Goal: Obtain resource: Download file/media

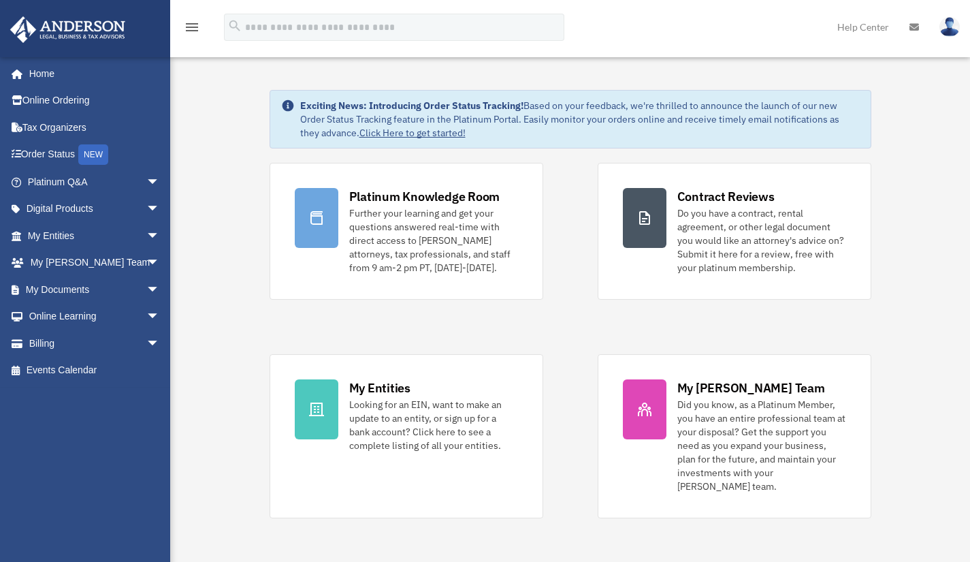
click at [146, 172] on span "arrow_drop_down" at bounding box center [159, 182] width 27 height 28
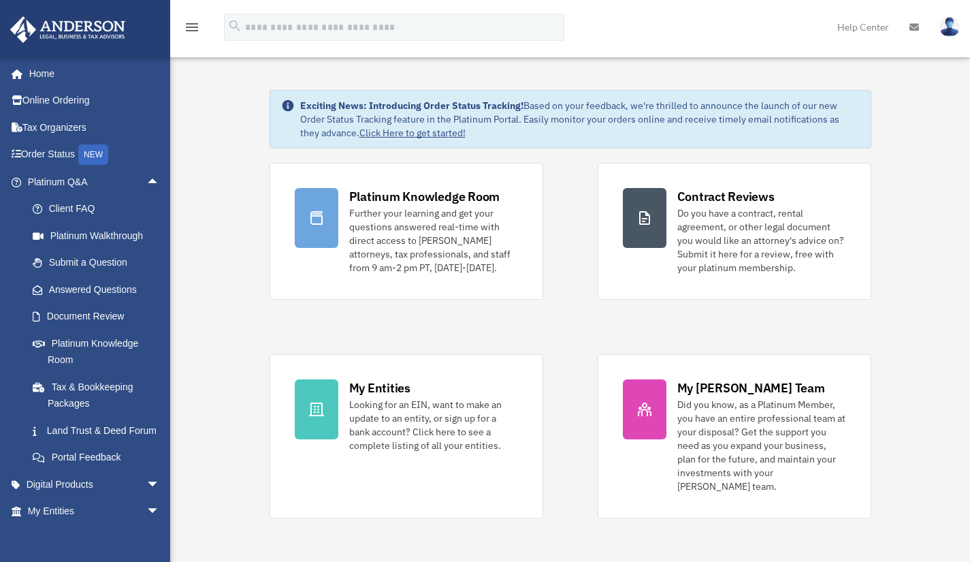
click at [148, 174] on span "arrow_drop_up" at bounding box center [159, 182] width 27 height 28
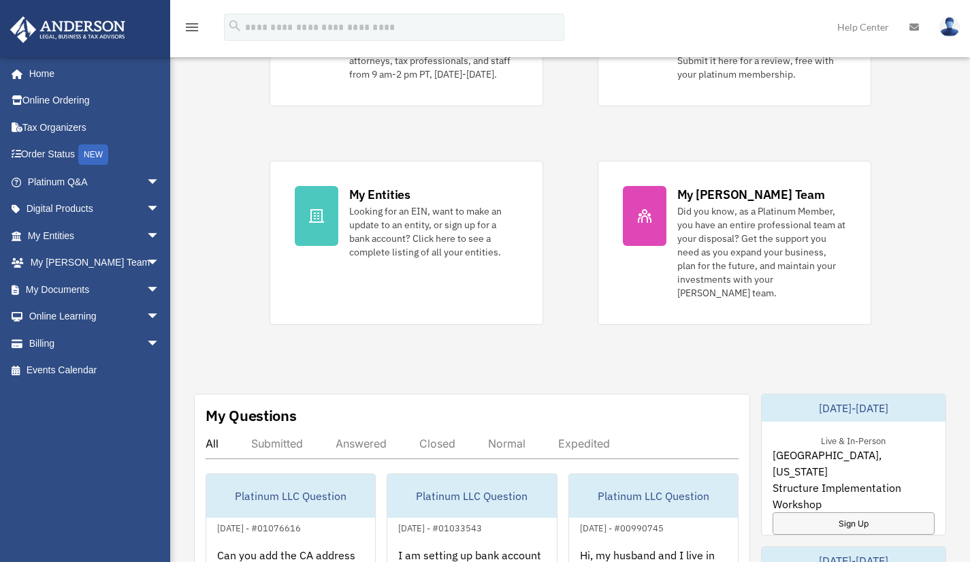
scroll to position [198, 0]
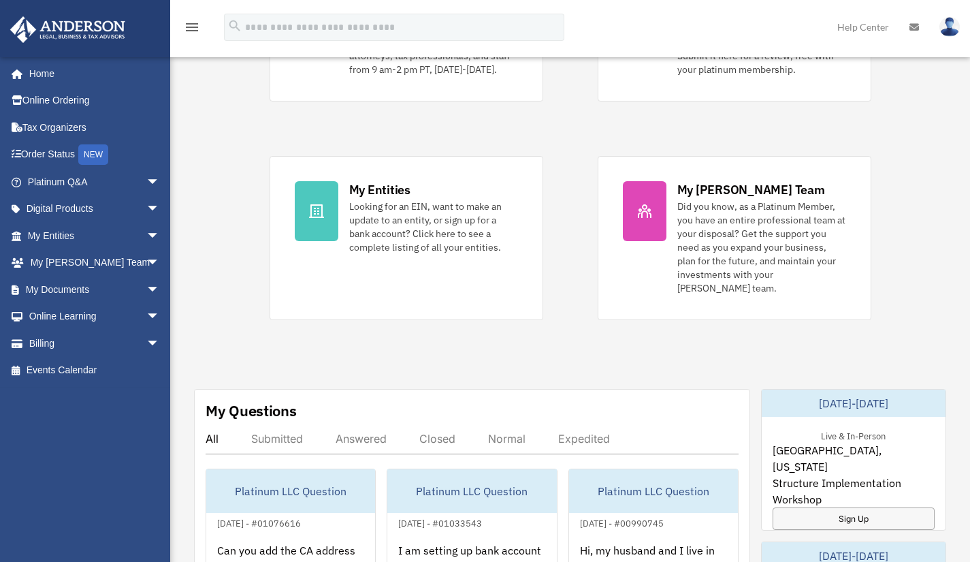
click at [747, 252] on div "Did you know, as a Platinum Member, you have an entire professional team at you…" at bounding box center [762, 247] width 169 height 95
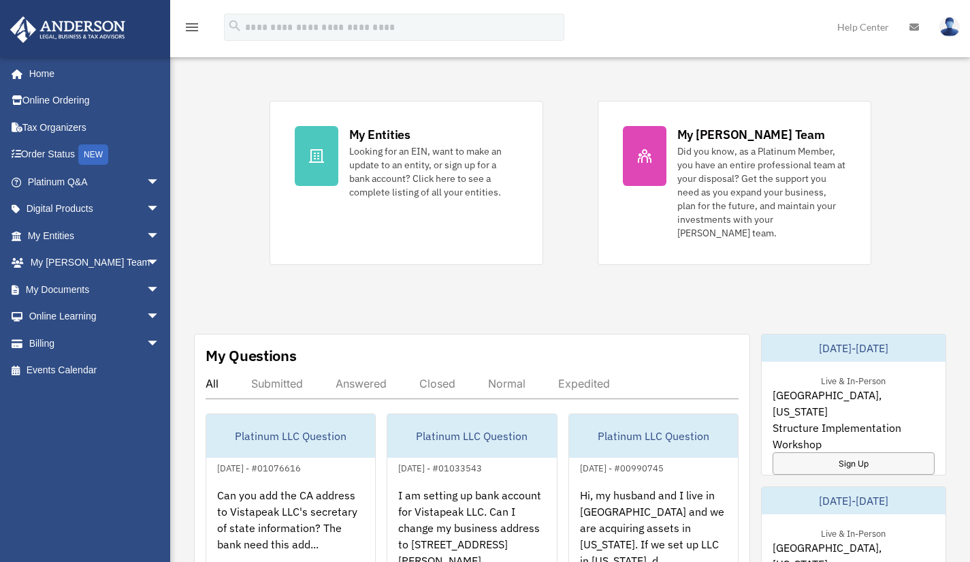
scroll to position [256, 0]
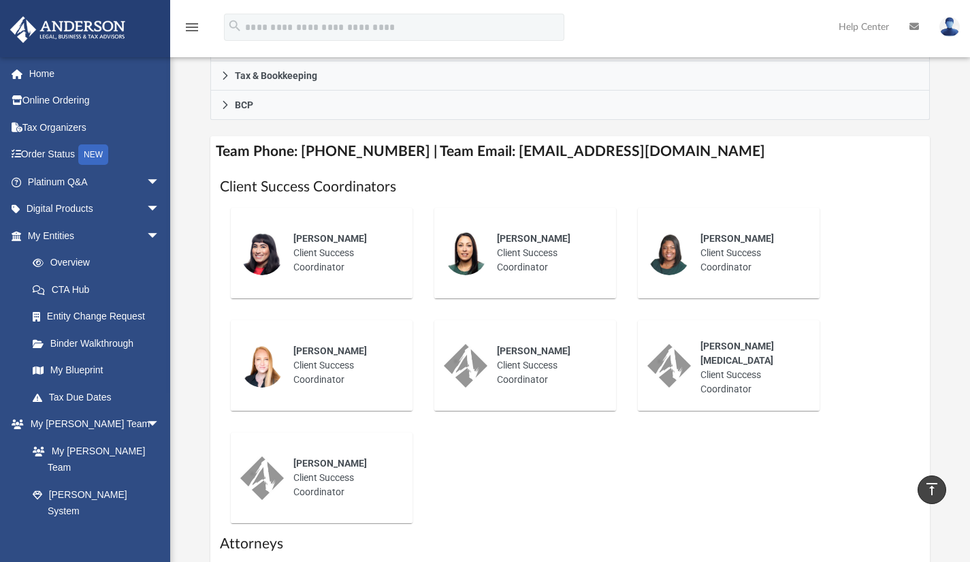
scroll to position [454, 0]
click at [904, 158] on h4 "Team Phone: (725) 208-3130 | Team Email: myteam@andersonadvisors.com" at bounding box center [570, 151] width 720 height 31
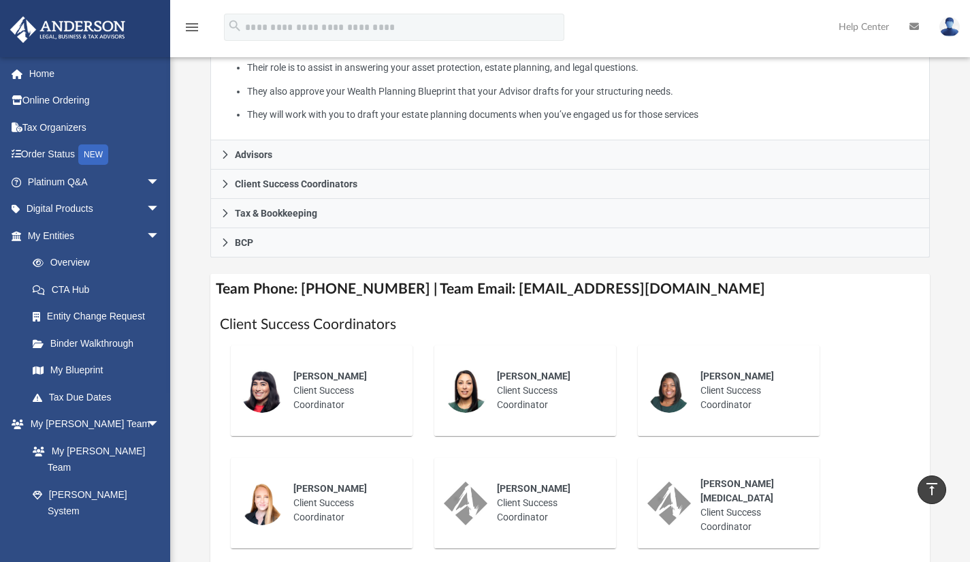
scroll to position [250, 0]
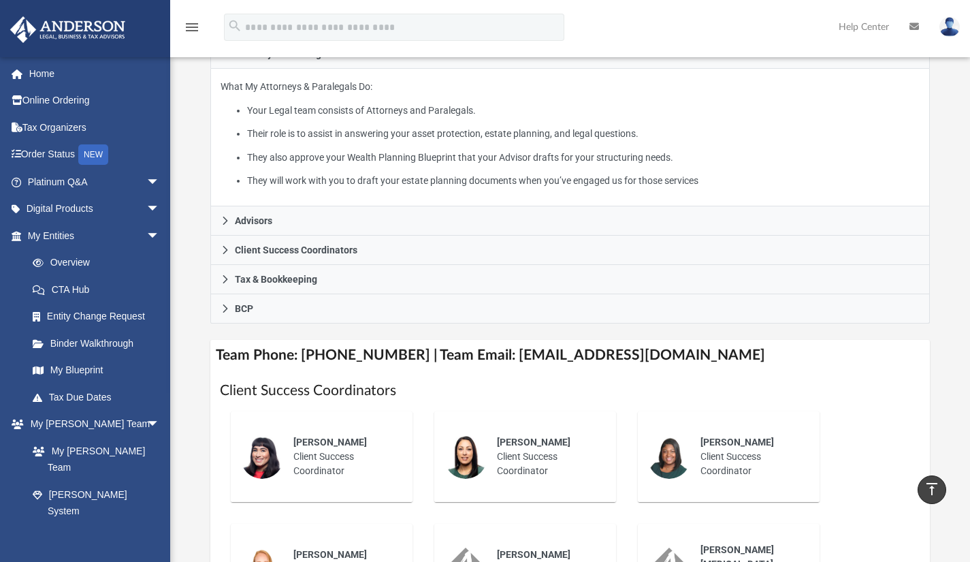
click at [122, 367] on link "My Blueprint" at bounding box center [96, 370] width 155 height 27
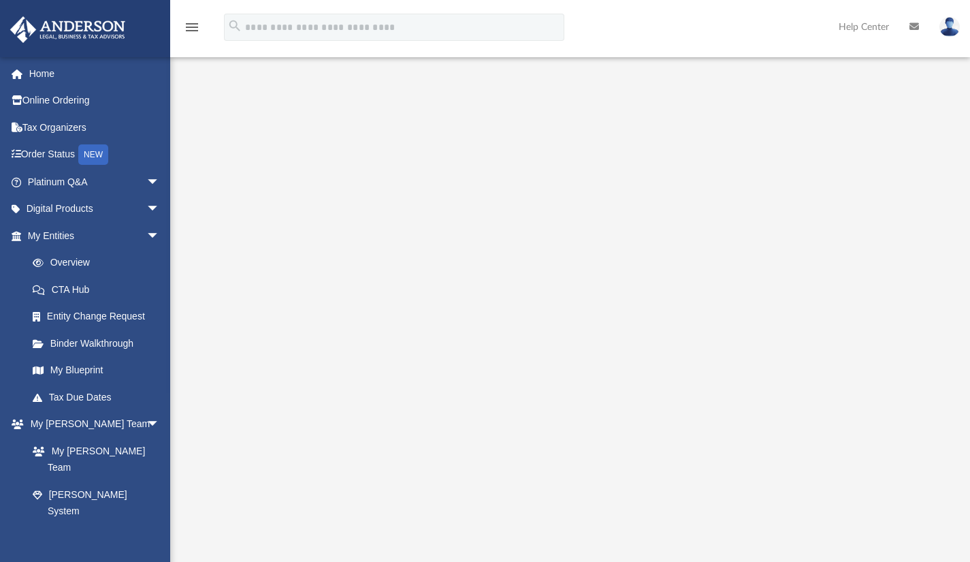
click at [146, 236] on span "arrow_drop_down" at bounding box center [159, 236] width 27 height 28
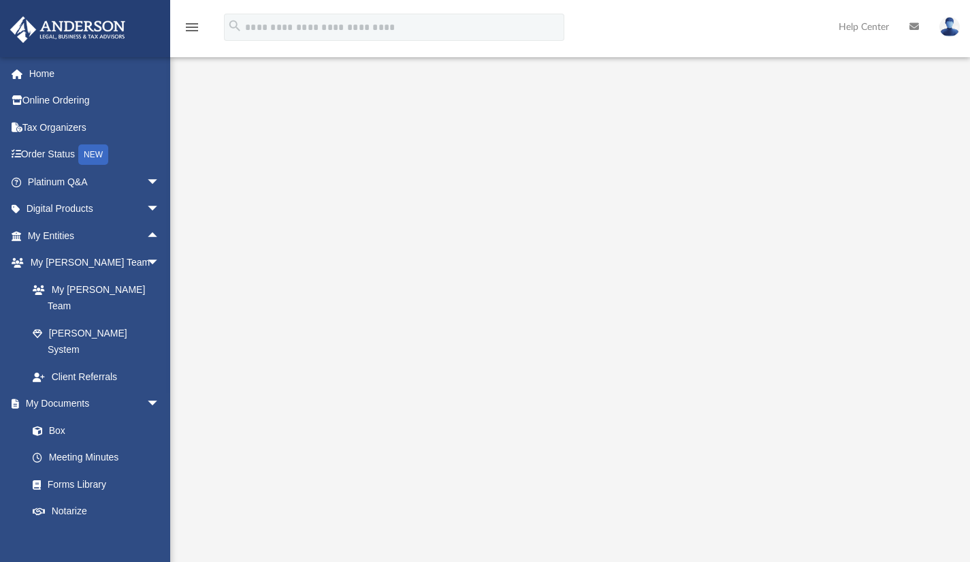
click at [146, 236] on span "arrow_drop_up" at bounding box center [159, 236] width 27 height 28
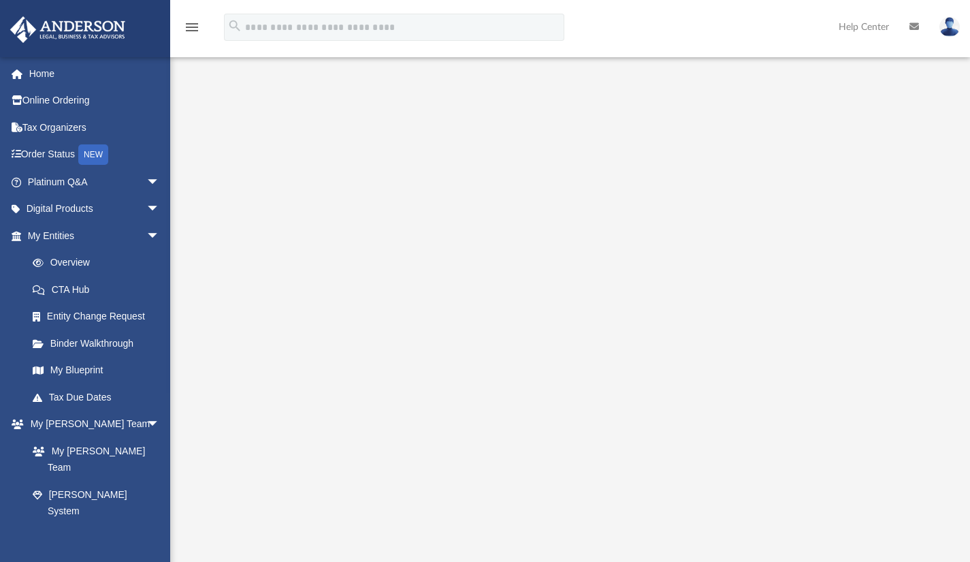
click at [146, 212] on span "arrow_drop_down" at bounding box center [159, 209] width 27 height 28
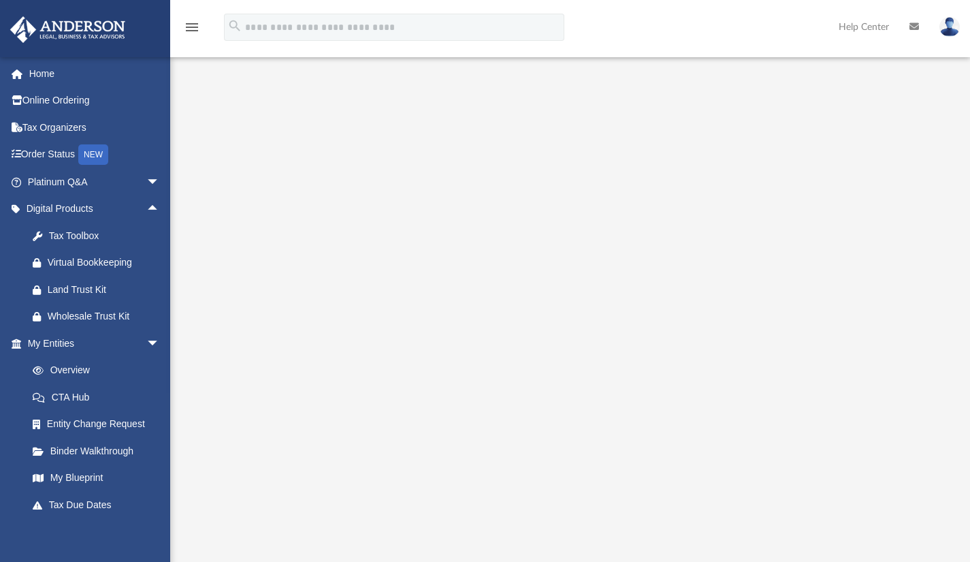
click at [146, 212] on span "arrow_drop_up" at bounding box center [159, 209] width 27 height 28
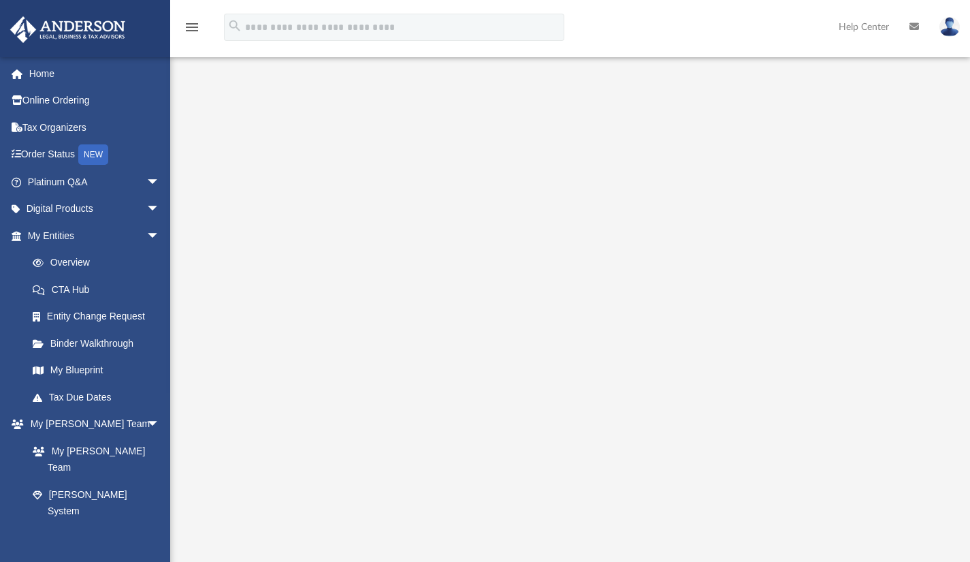
click at [146, 187] on span "arrow_drop_down" at bounding box center [159, 182] width 27 height 28
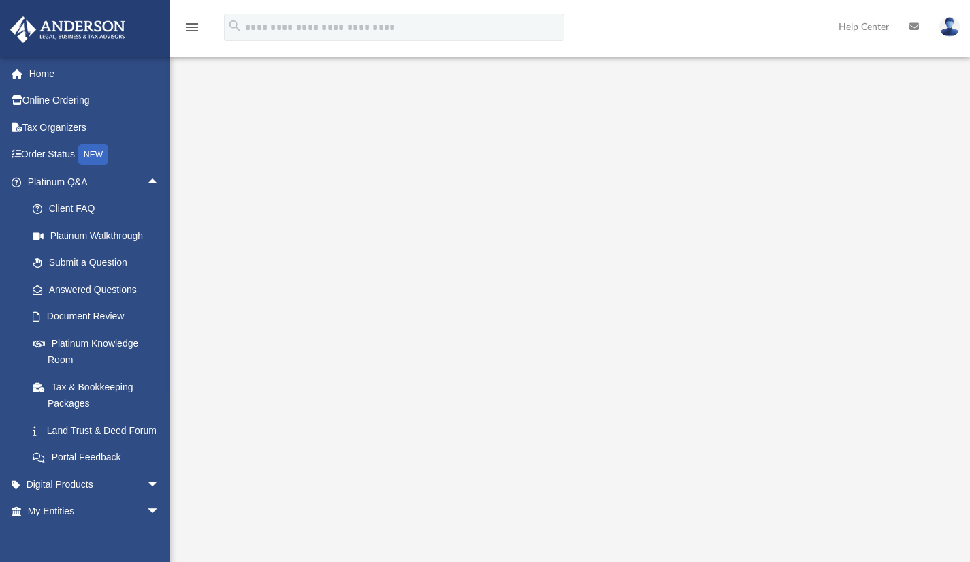
click at [104, 360] on link "Platinum Knowledge Room" at bounding box center [99, 352] width 161 height 44
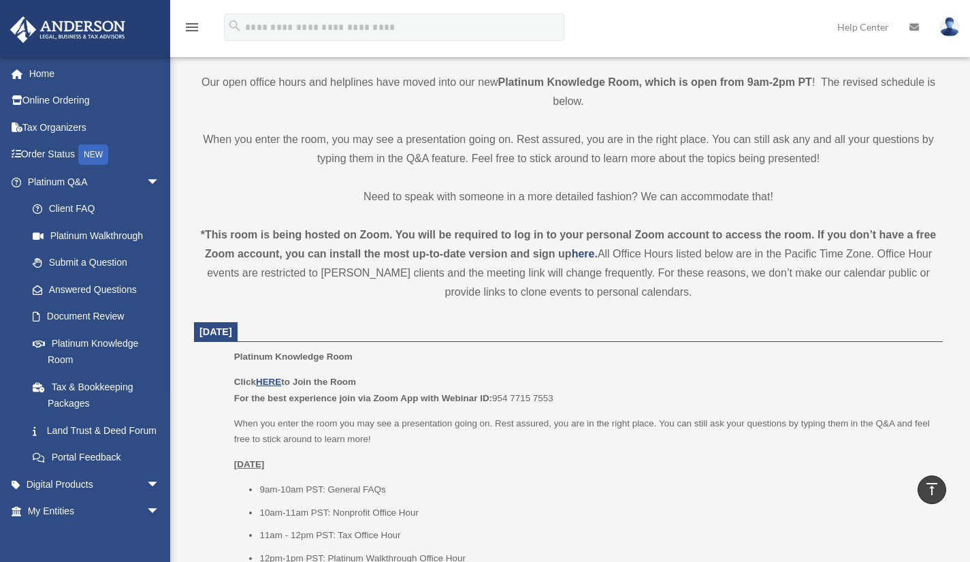
scroll to position [309, 0]
click at [278, 379] on u "HERE" at bounding box center [268, 380] width 25 height 10
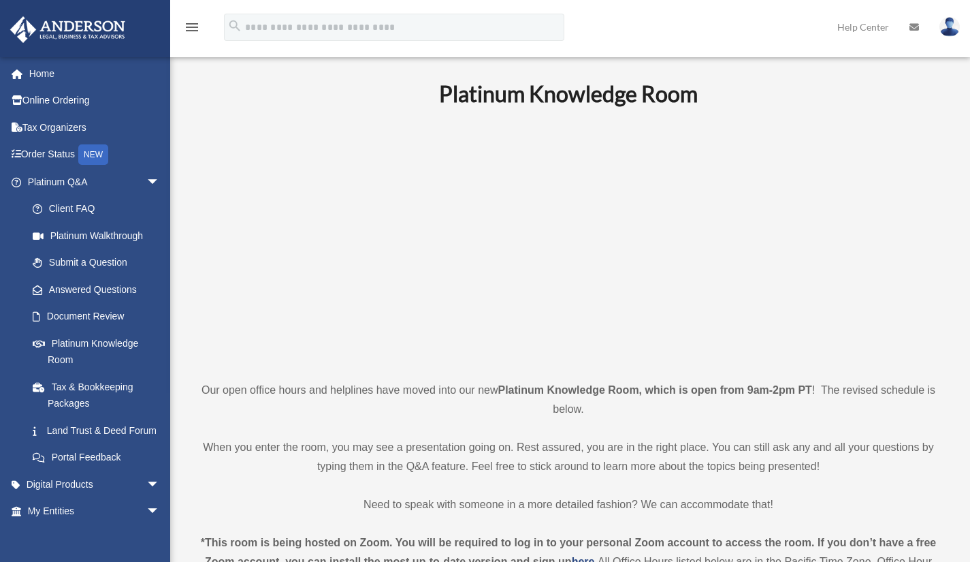
scroll to position [308, 0]
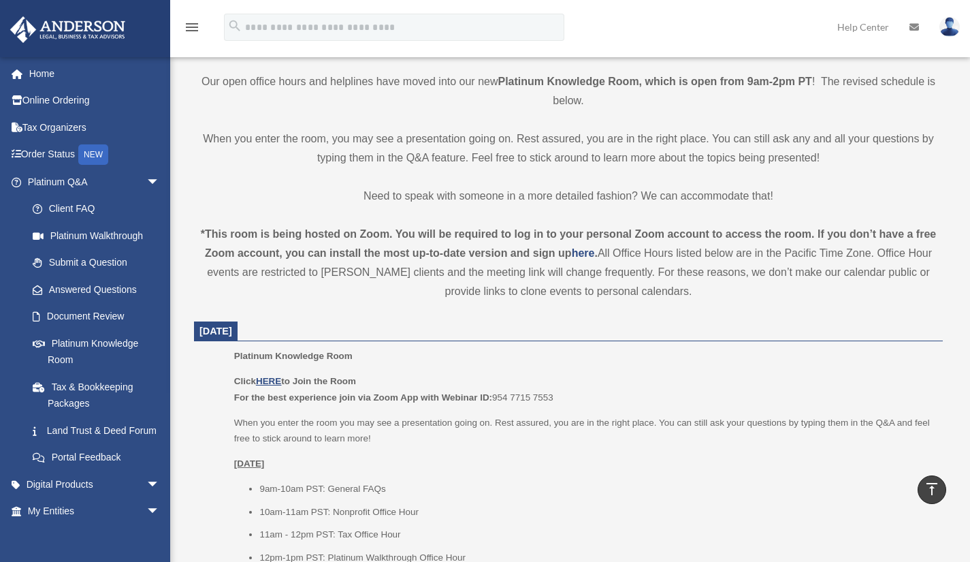
click at [146, 182] on span "arrow_drop_down" at bounding box center [159, 182] width 27 height 28
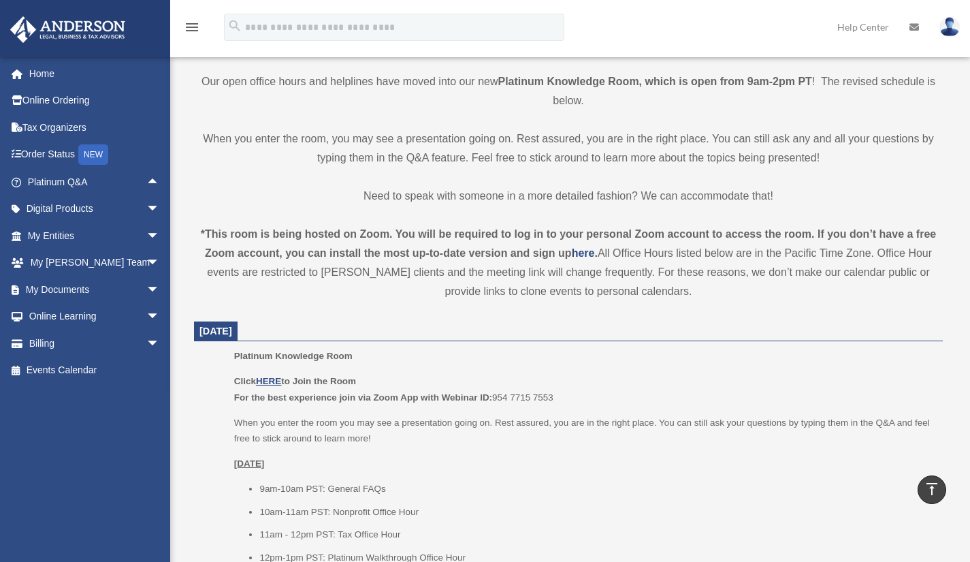
click at [146, 231] on span "arrow_drop_down" at bounding box center [159, 236] width 27 height 28
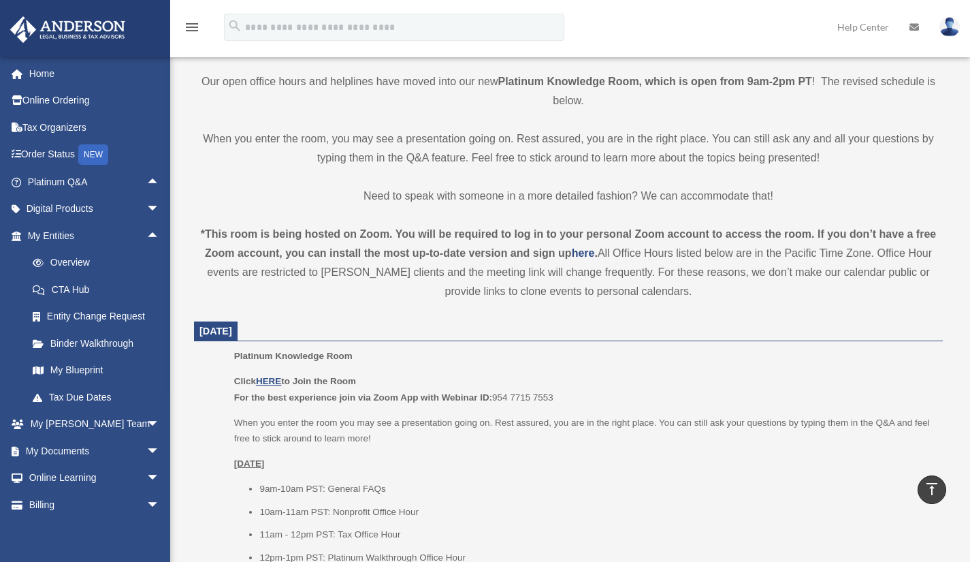
click at [92, 371] on link "My Blueprint" at bounding box center [99, 370] width 161 height 27
click at [146, 419] on span "arrow_drop_down" at bounding box center [159, 425] width 27 height 28
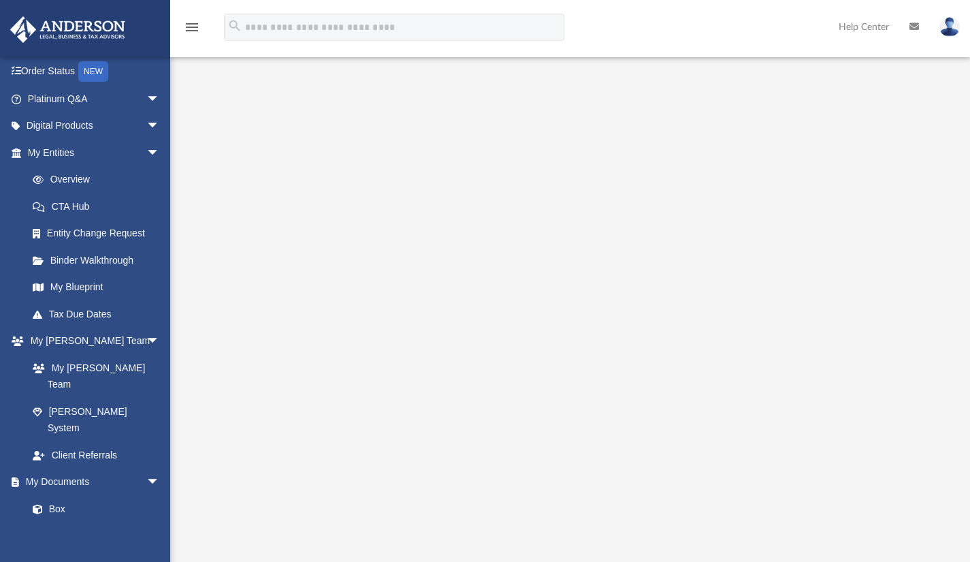
scroll to position [204, 0]
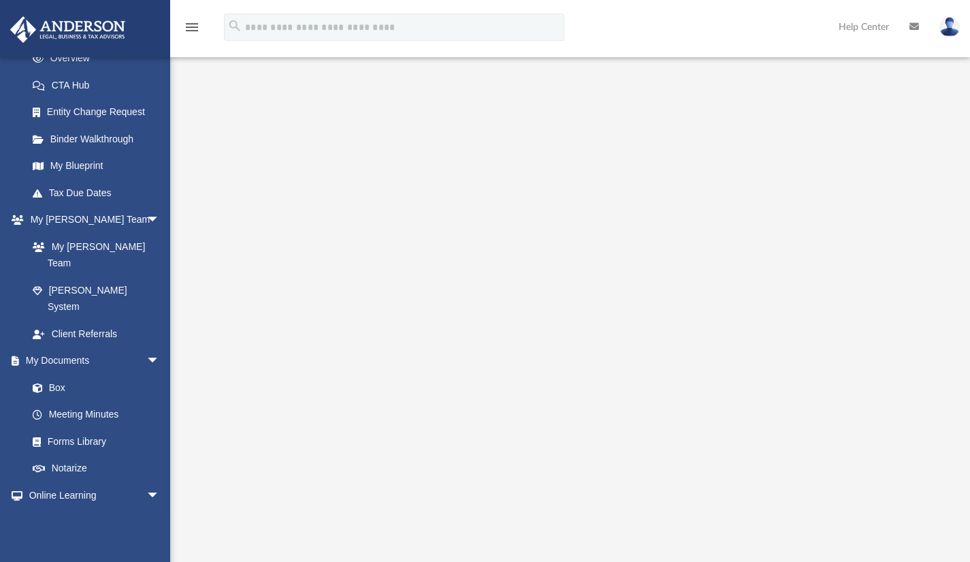
click at [108, 374] on link "Box" at bounding box center [93, 387] width 148 height 27
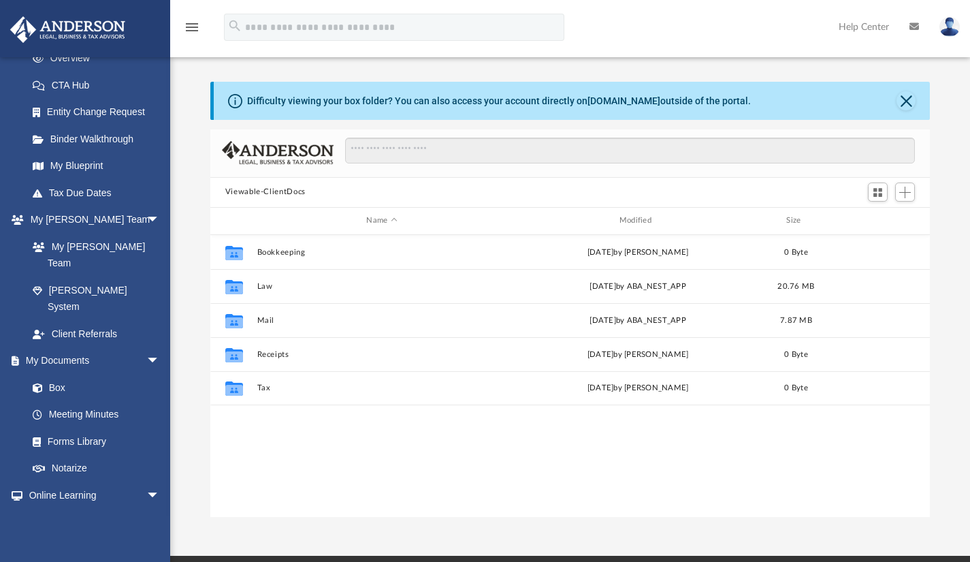
scroll to position [299, 710]
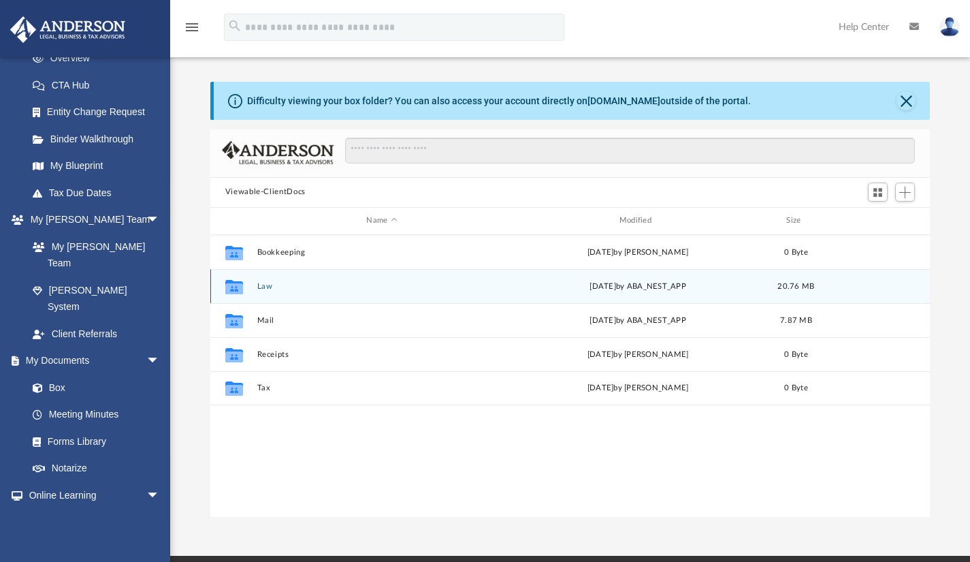
click at [341, 278] on div "Collaborated Folder Law Wed Jul 16 2025 by ABA_NEST_APP 20.76 MB" at bounding box center [570, 286] width 720 height 34
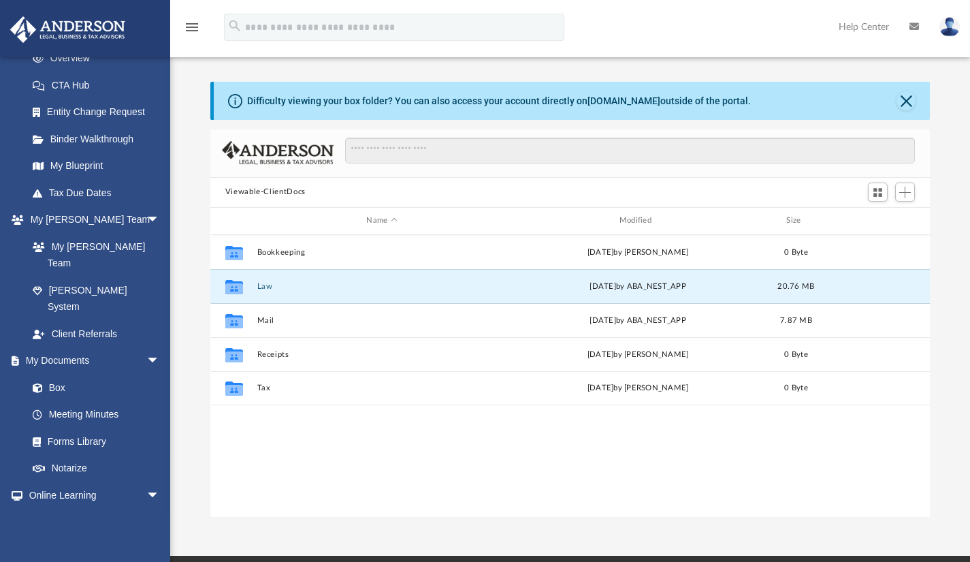
click at [259, 285] on button "Law" at bounding box center [382, 285] width 250 height 9
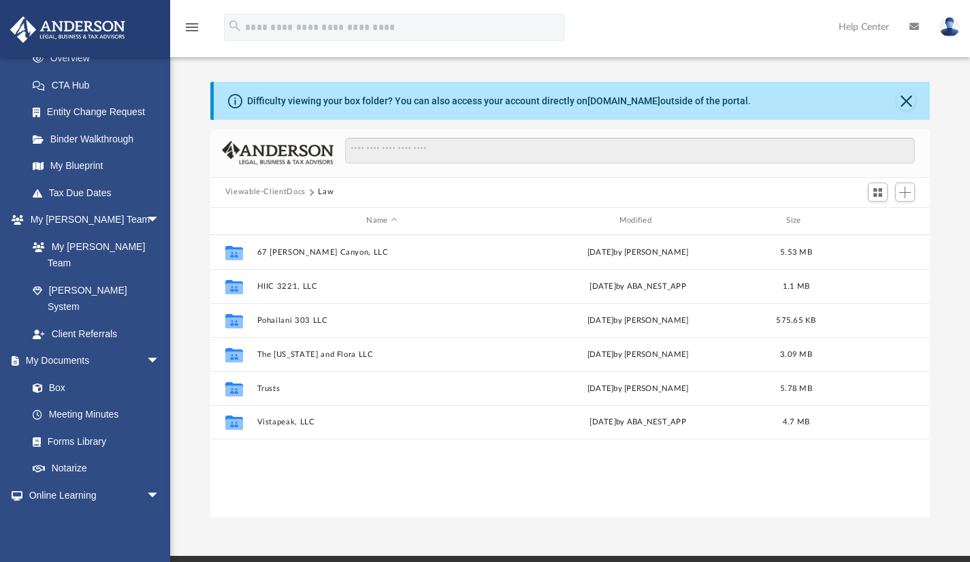
click at [345, 471] on div "Collaborated Folder 67 Peters Canyon, LLC Tue Nov 19 2024 by Caleb Nichols 5.53…" at bounding box center [570, 376] width 720 height 283
click at [268, 385] on button "Trusts" at bounding box center [382, 387] width 250 height 9
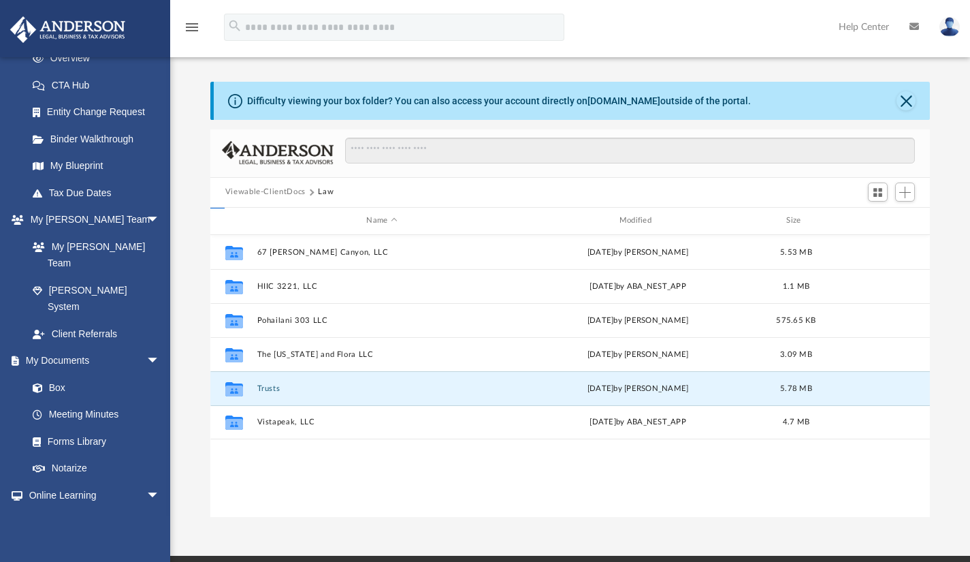
click at [268, 385] on button "Trusts" at bounding box center [382, 387] width 250 height 9
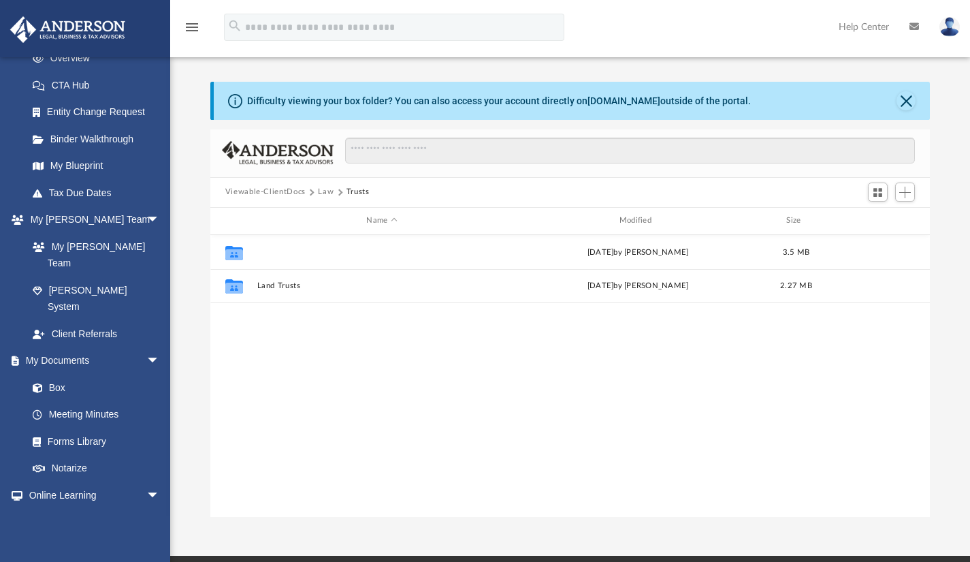
click at [326, 252] on button "Golden Citrus Statutory Trust" at bounding box center [382, 251] width 250 height 9
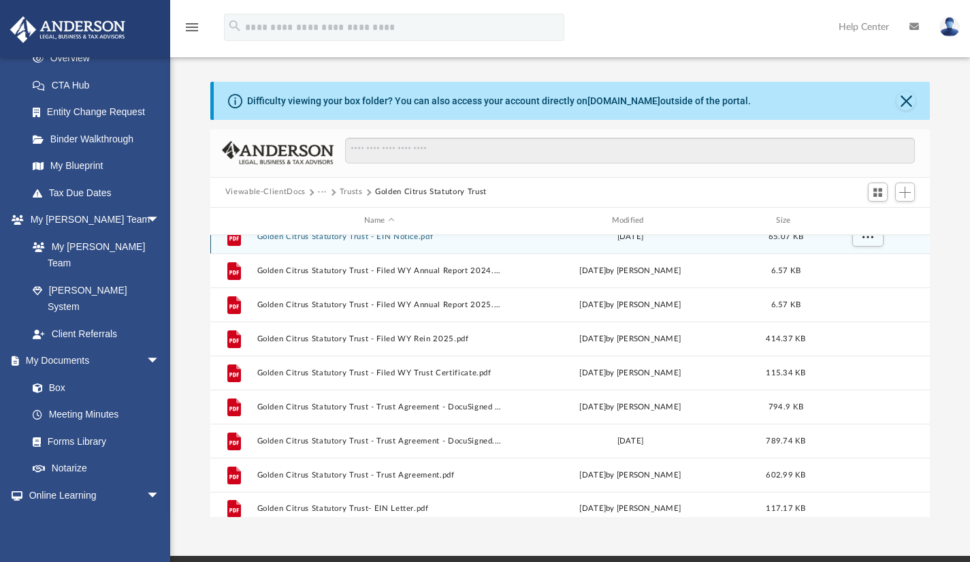
scroll to position [24, 0]
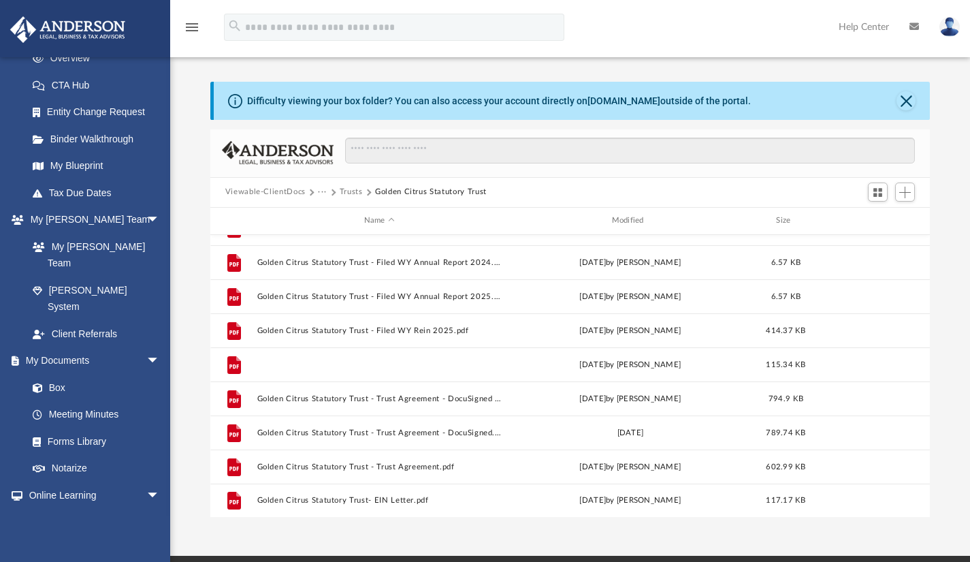
click at [460, 362] on button "Golden Citrus Statutory Trust - Filed WY Trust Certificate.pdf" at bounding box center [379, 364] width 245 height 9
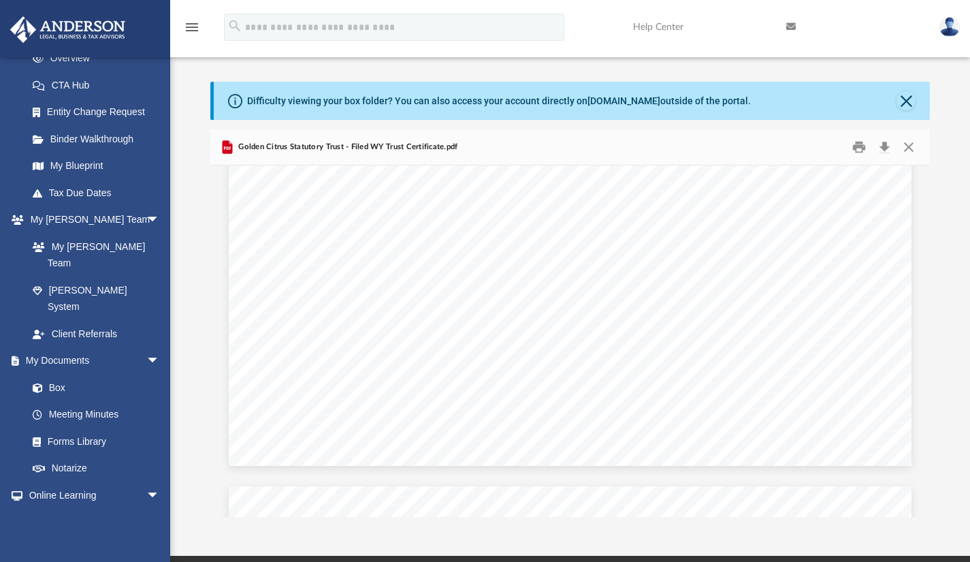
scroll to position [1702, 0]
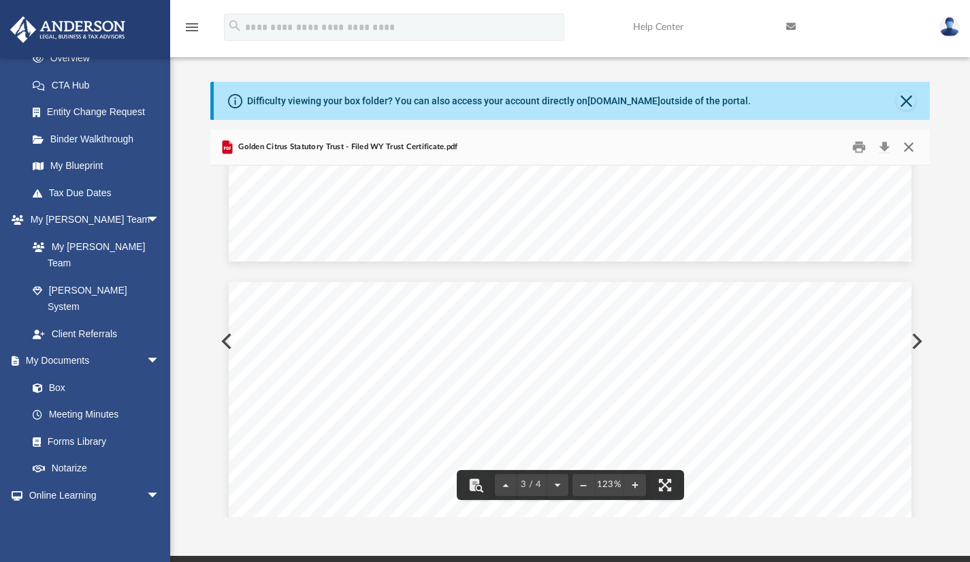
click at [910, 148] on button "Close" at bounding box center [909, 146] width 25 height 21
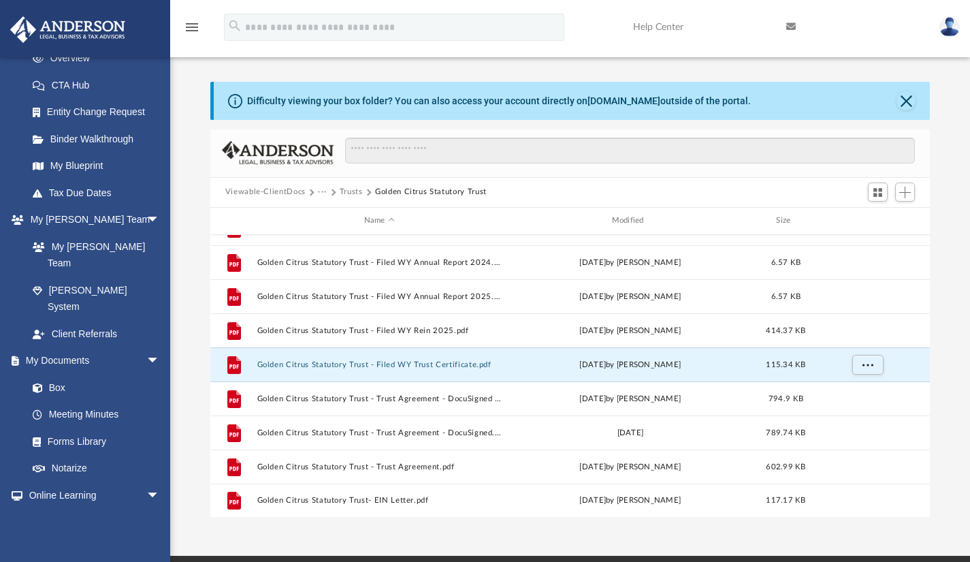
click at [349, 192] on button "Trusts" at bounding box center [351, 192] width 23 height 12
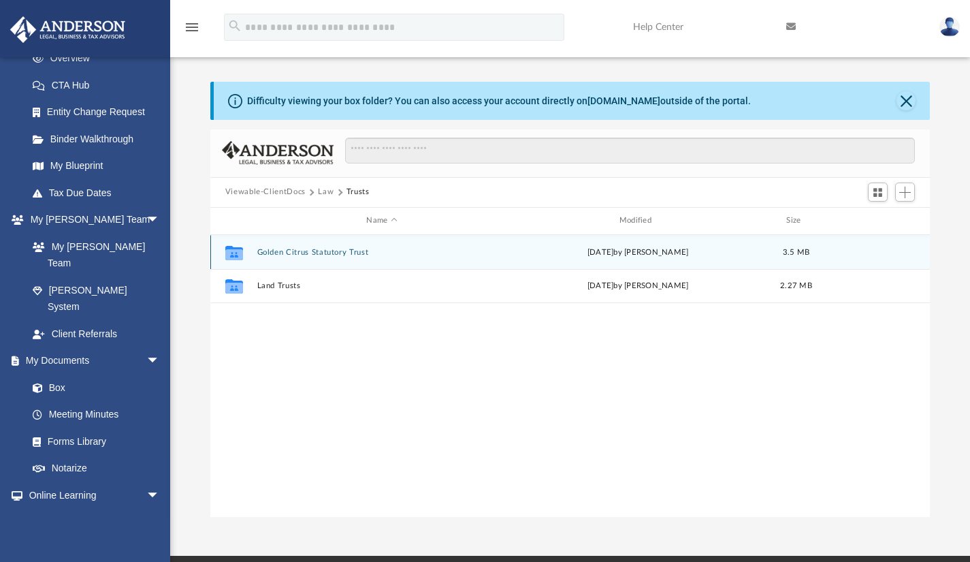
scroll to position [0, 0]
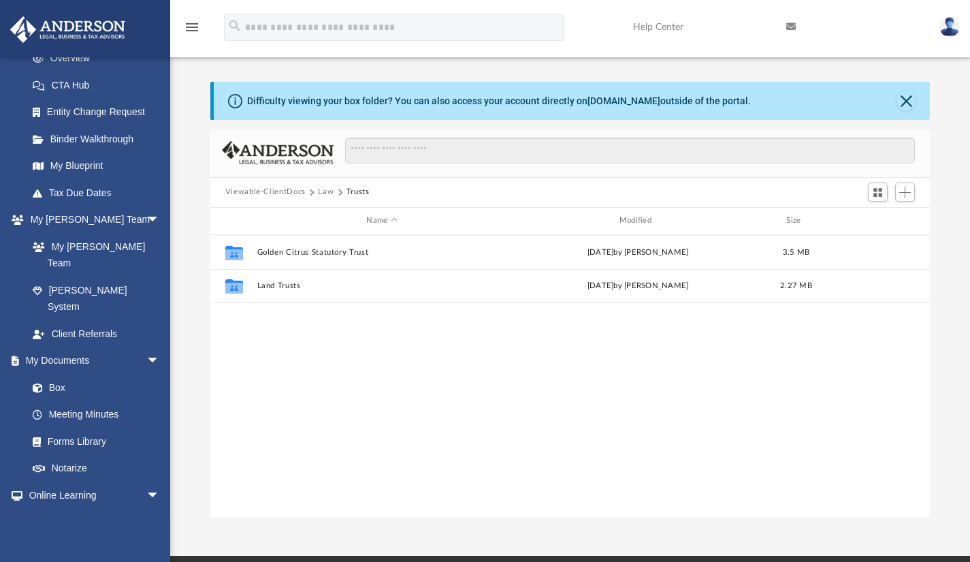
click at [323, 191] on button "Law" at bounding box center [326, 192] width 16 height 12
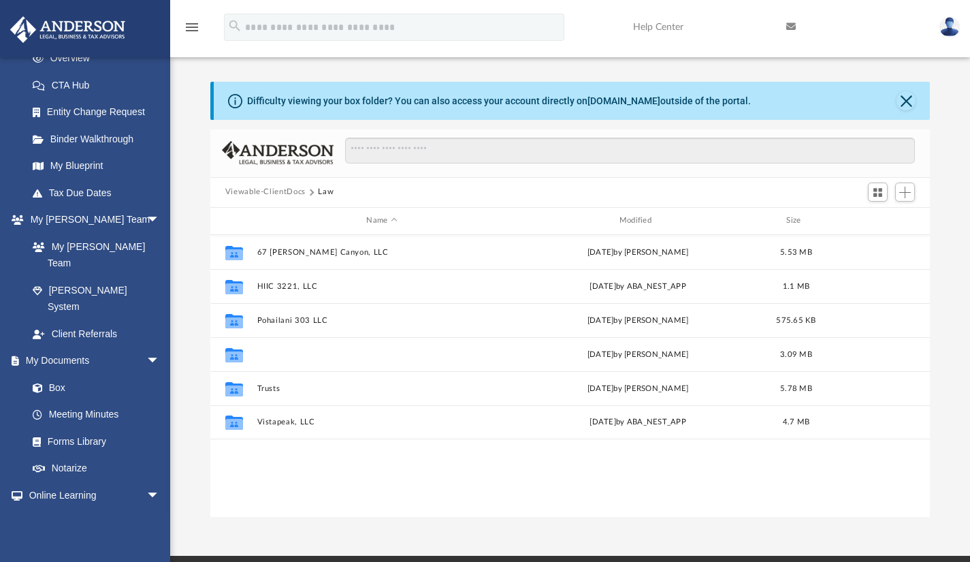
click at [341, 353] on button "The Hawaii and Flora LLC" at bounding box center [382, 353] width 250 height 9
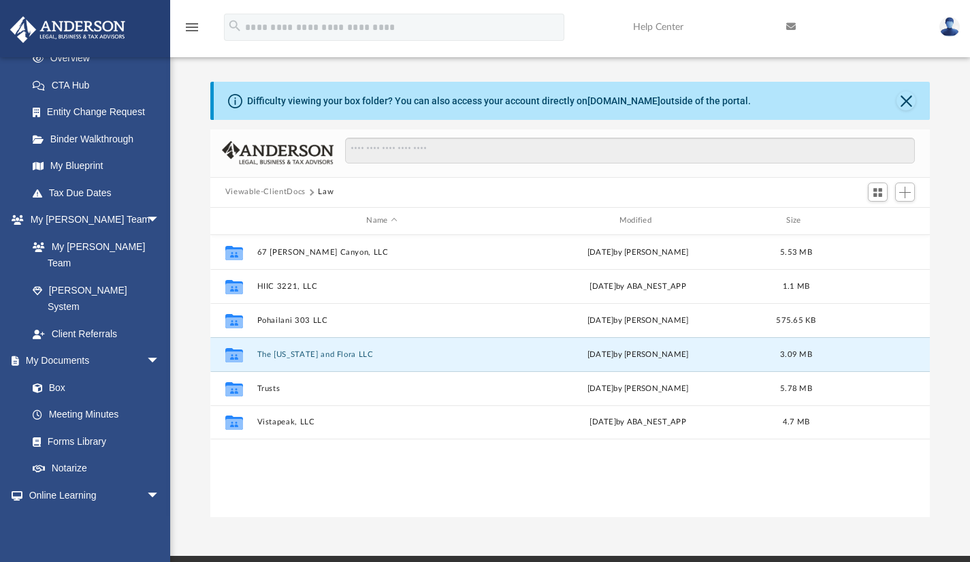
click at [341, 353] on button "The Hawaii and Flora LLC" at bounding box center [382, 353] width 250 height 9
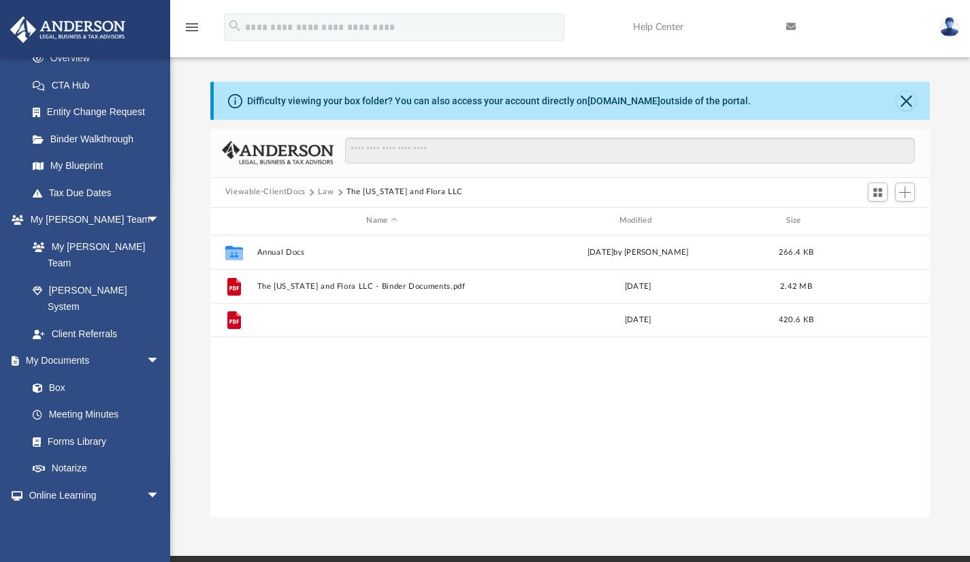
click at [414, 317] on button "The Hawaii and Flora LLC - Filed Articles.pdf" at bounding box center [382, 319] width 250 height 9
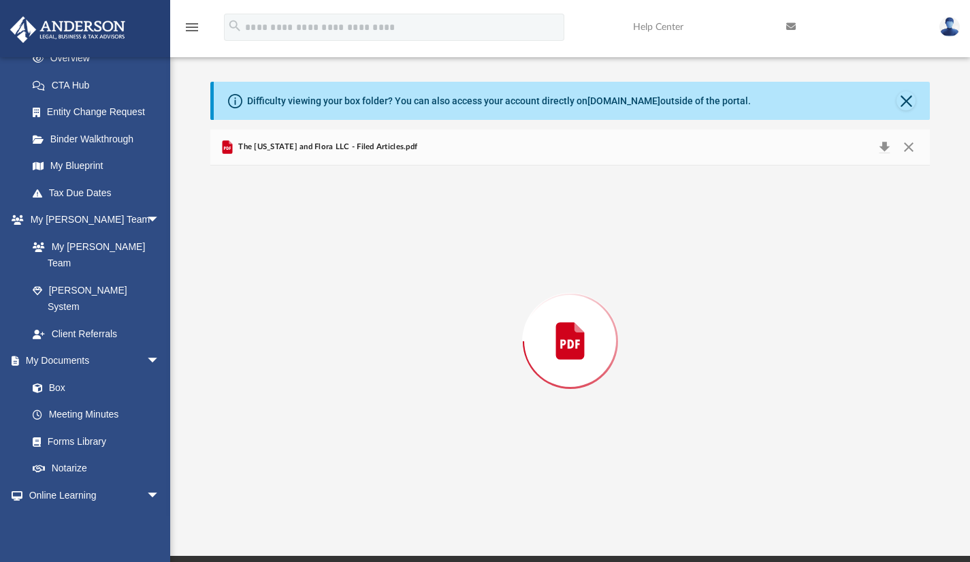
click at [414, 317] on div "Preview" at bounding box center [570, 340] width 720 height 351
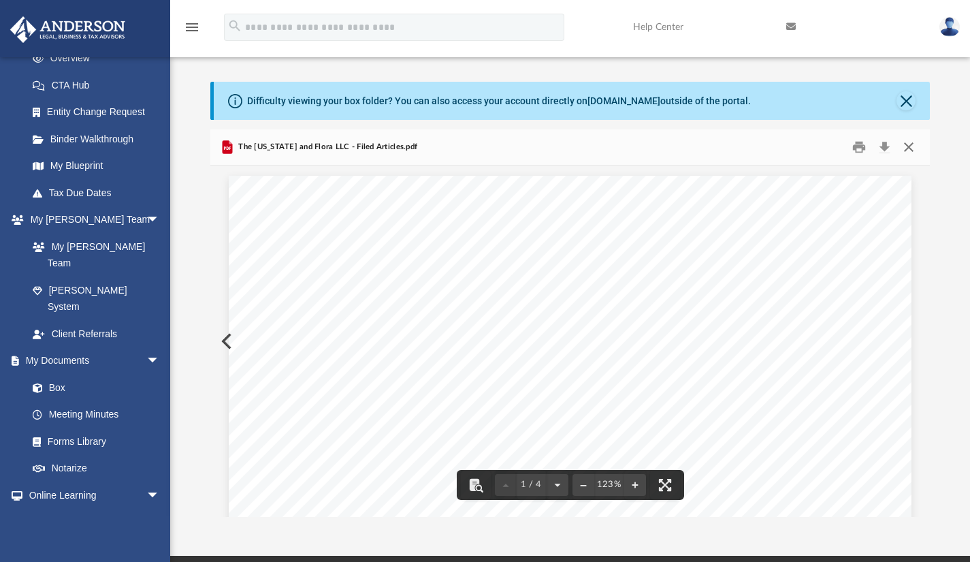
click at [915, 149] on button "Close" at bounding box center [909, 146] width 25 height 21
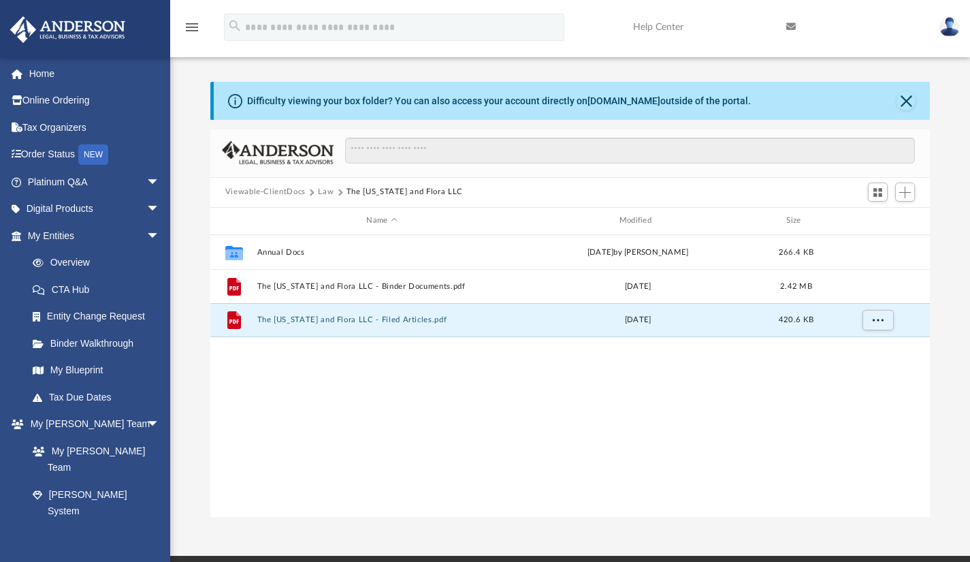
click at [87, 69] on link "Home" at bounding box center [95, 73] width 171 height 27
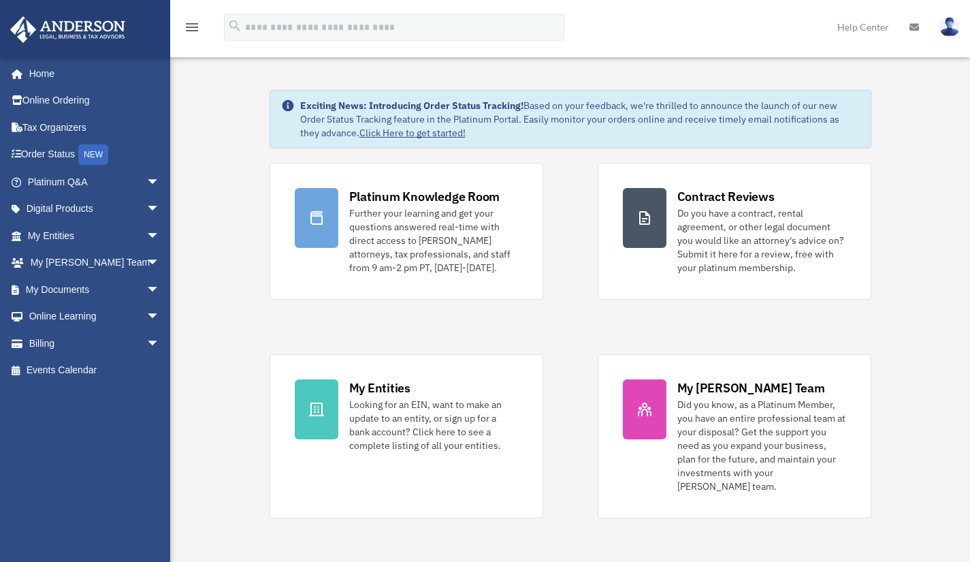
click at [74, 69] on link "Home" at bounding box center [92, 73] width 164 height 27
